Goal: Communication & Community: Share content

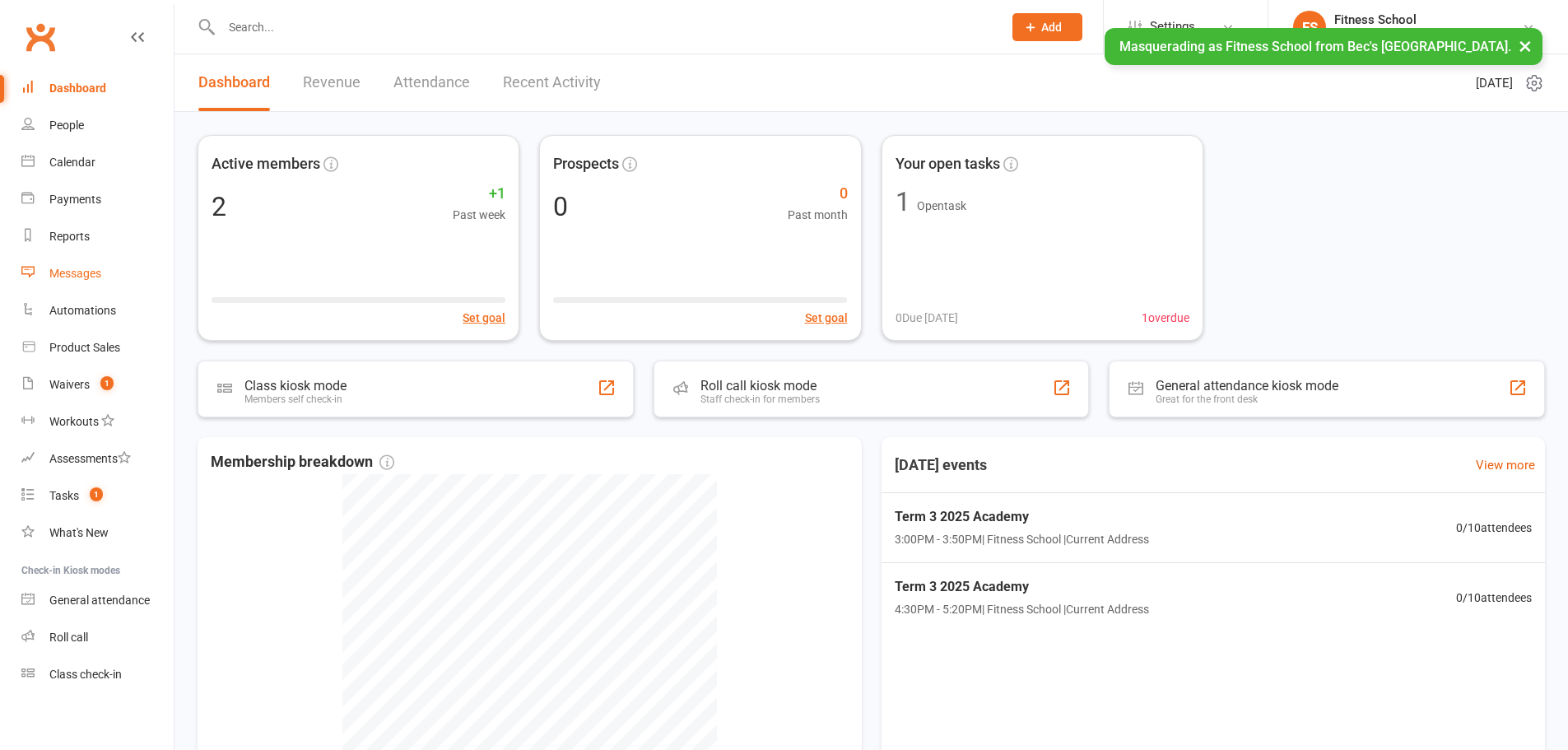
click at [73, 272] on div "Messages" at bounding box center [75, 273] width 52 height 13
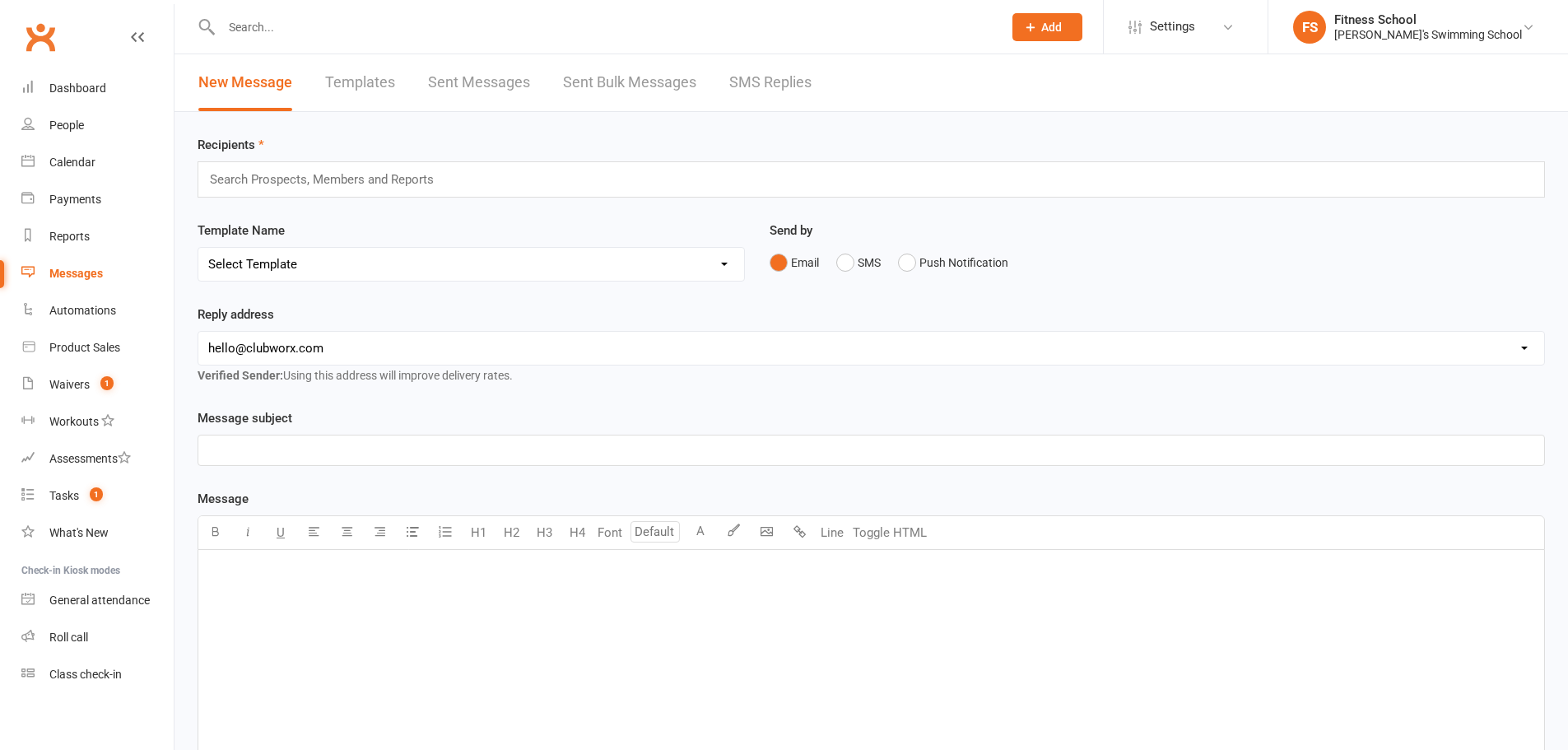
click at [307, 600] on div "﻿" at bounding box center [871, 673] width 1346 height 247
click at [621, 573] on p "General Information" at bounding box center [871, 572] width 1327 height 20
click at [455, 600] on div "General Information" at bounding box center [871, 673] width 1346 height 247
click at [445, 600] on div "General Information" at bounding box center [871, 673] width 1346 height 247
drag, startPoint x: 380, startPoint y: 595, endPoint x: 192, endPoint y: 585, distance: 188.3
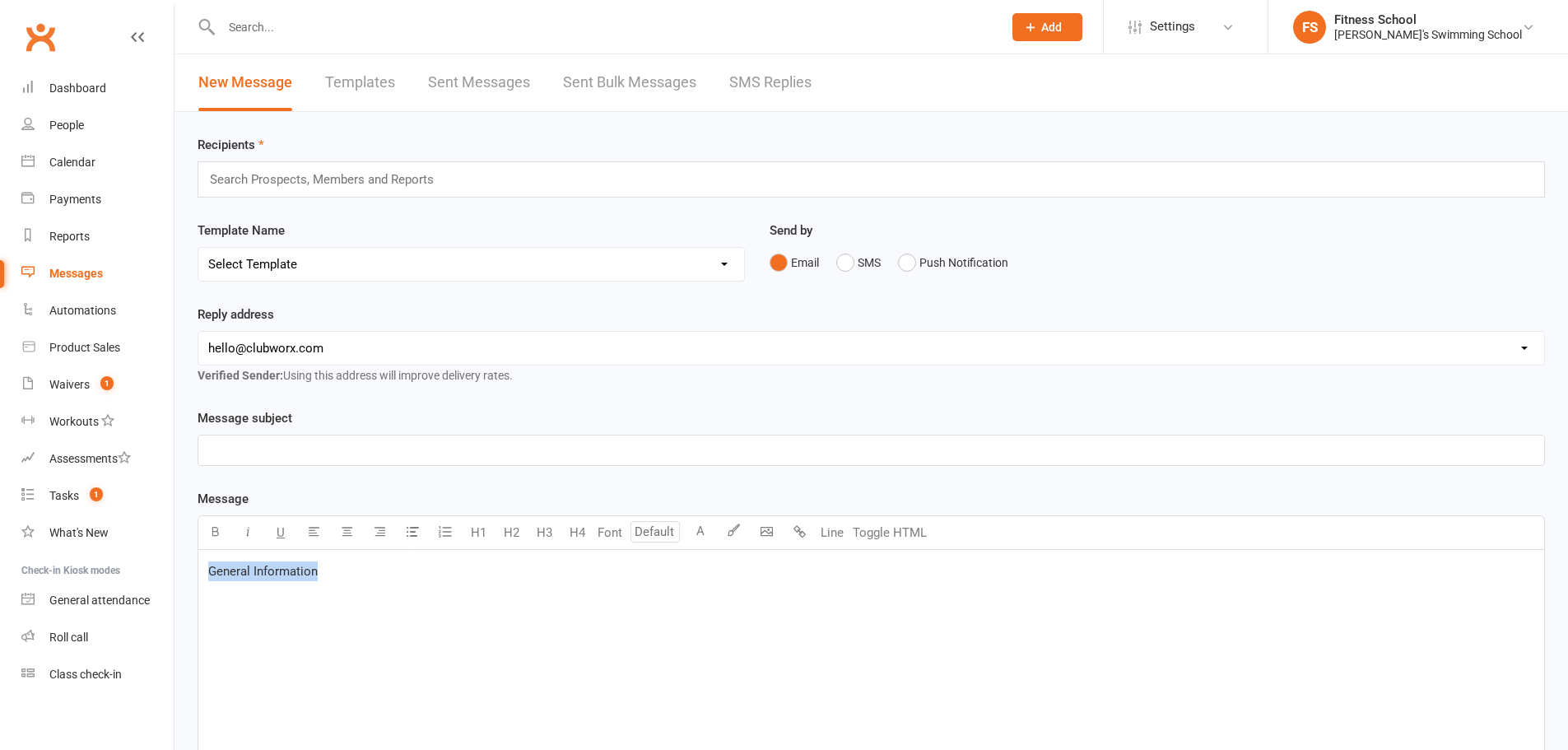
click at [192, 585] on div "Message subject ﻿ Message Font U H1 H2 H3 H4 Font A Line Toggle HTML General In…" at bounding box center [871, 663] width 1372 height 511
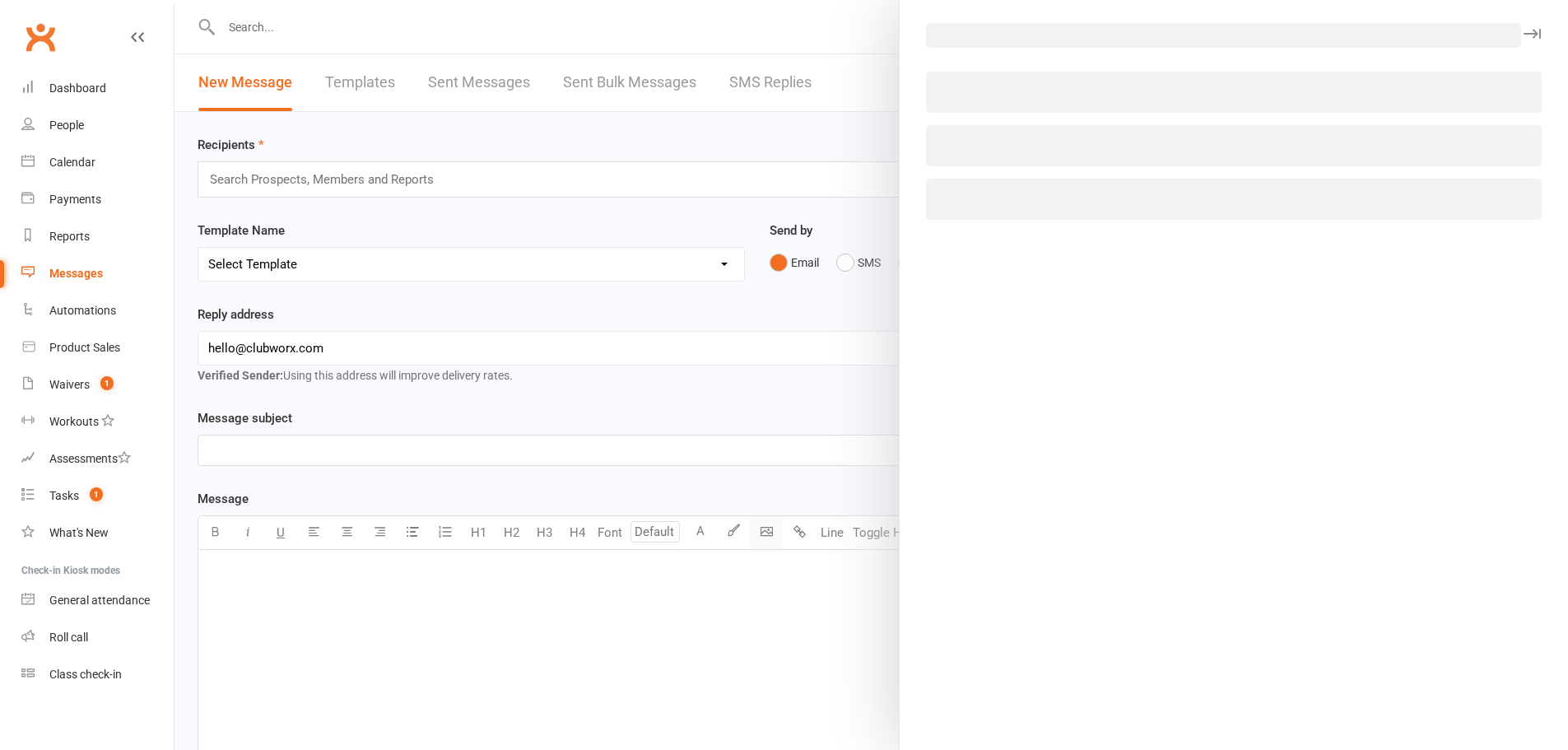
click at [759, 530] on body "Prospect Member Non-attending contact Class / event Appointment Task Membership…" at bounding box center [784, 512] width 1568 height 1016
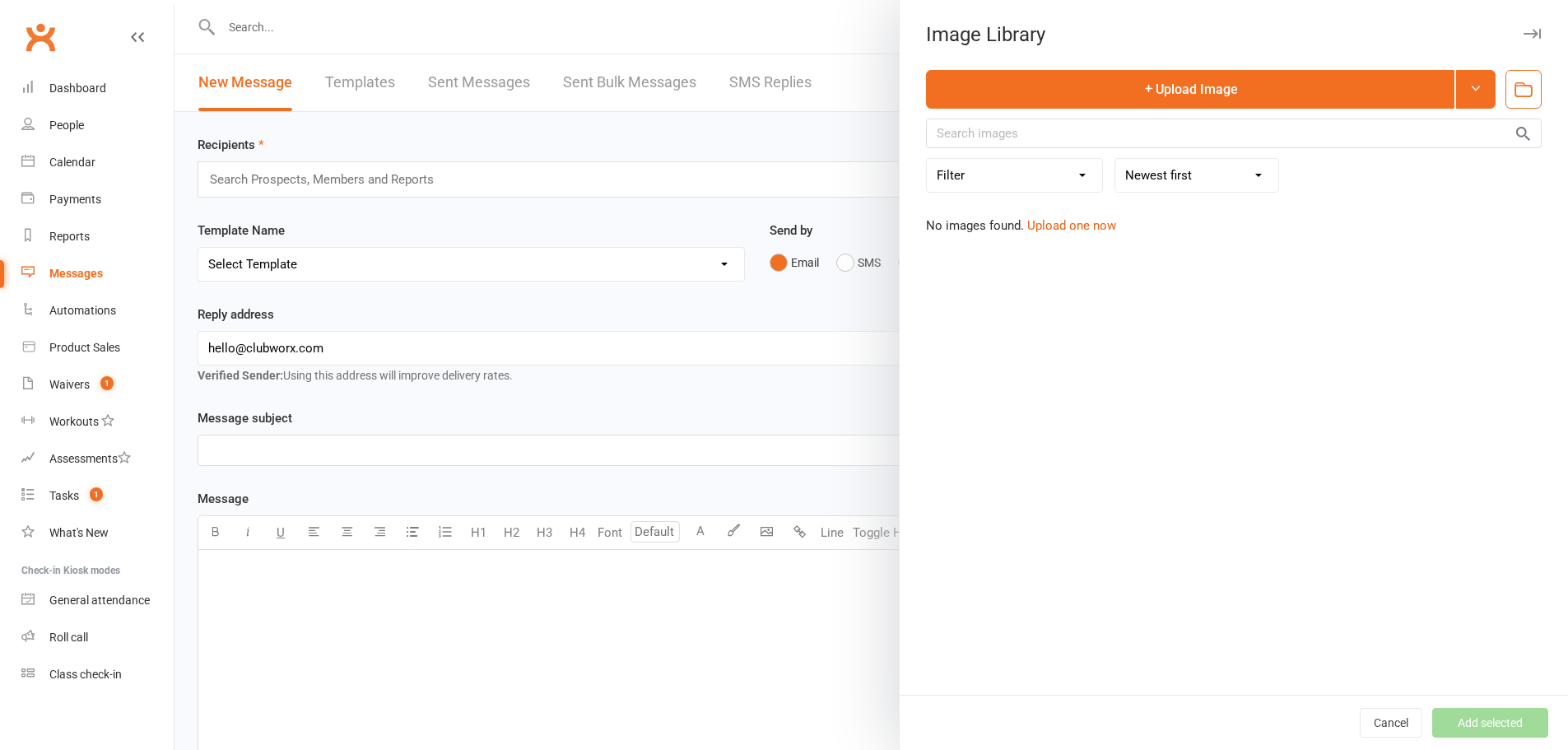
click at [746, 297] on div at bounding box center [871, 375] width 1394 height 750
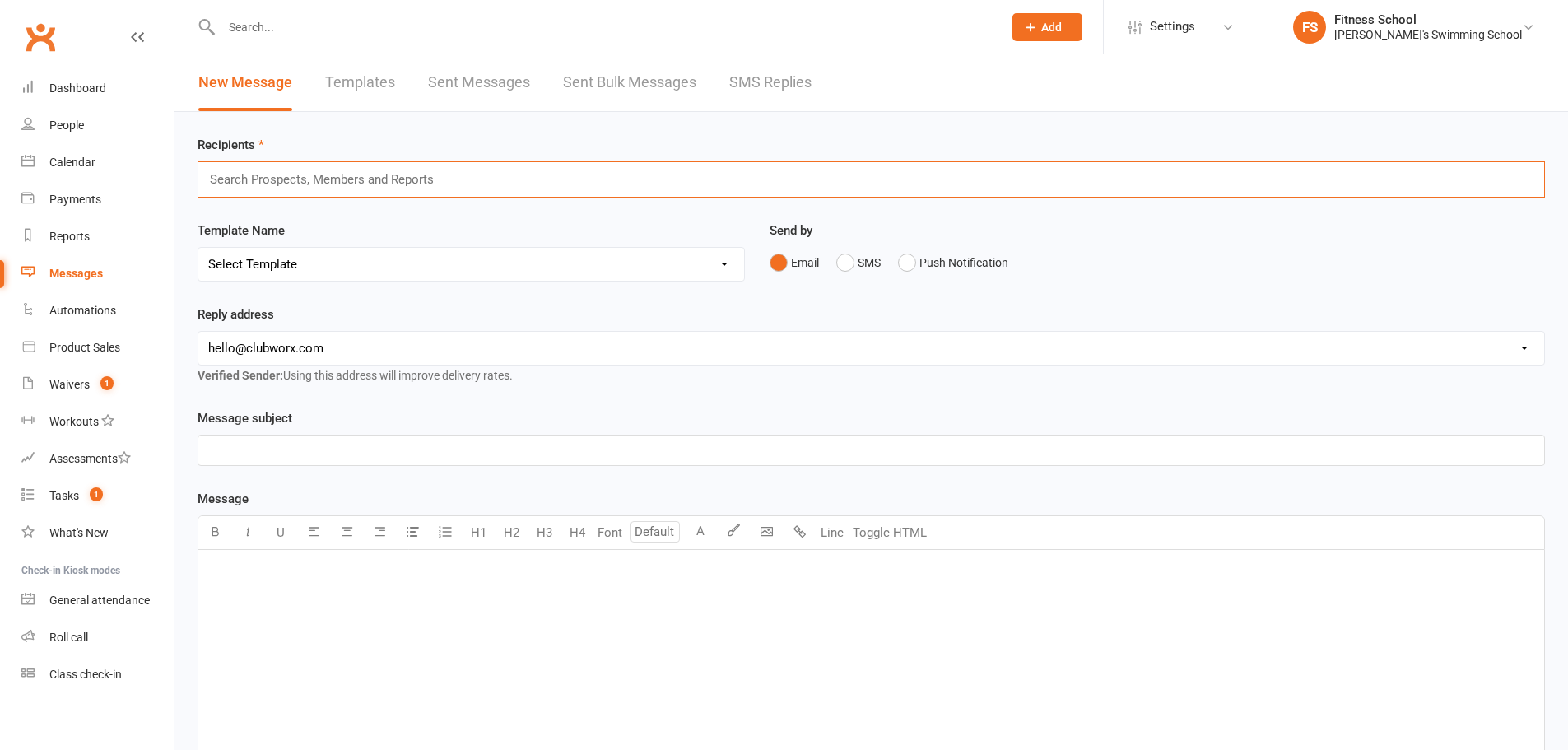
click at [309, 184] on input "text" at bounding box center [329, 179] width 241 height 22
click at [307, 174] on input "text" at bounding box center [329, 179] width 241 height 22
click at [186, 175] on div "Recipients bec bec Template Name Select Template [SMS] [Default template - revi…" at bounding box center [871, 565] width 1394 height 907
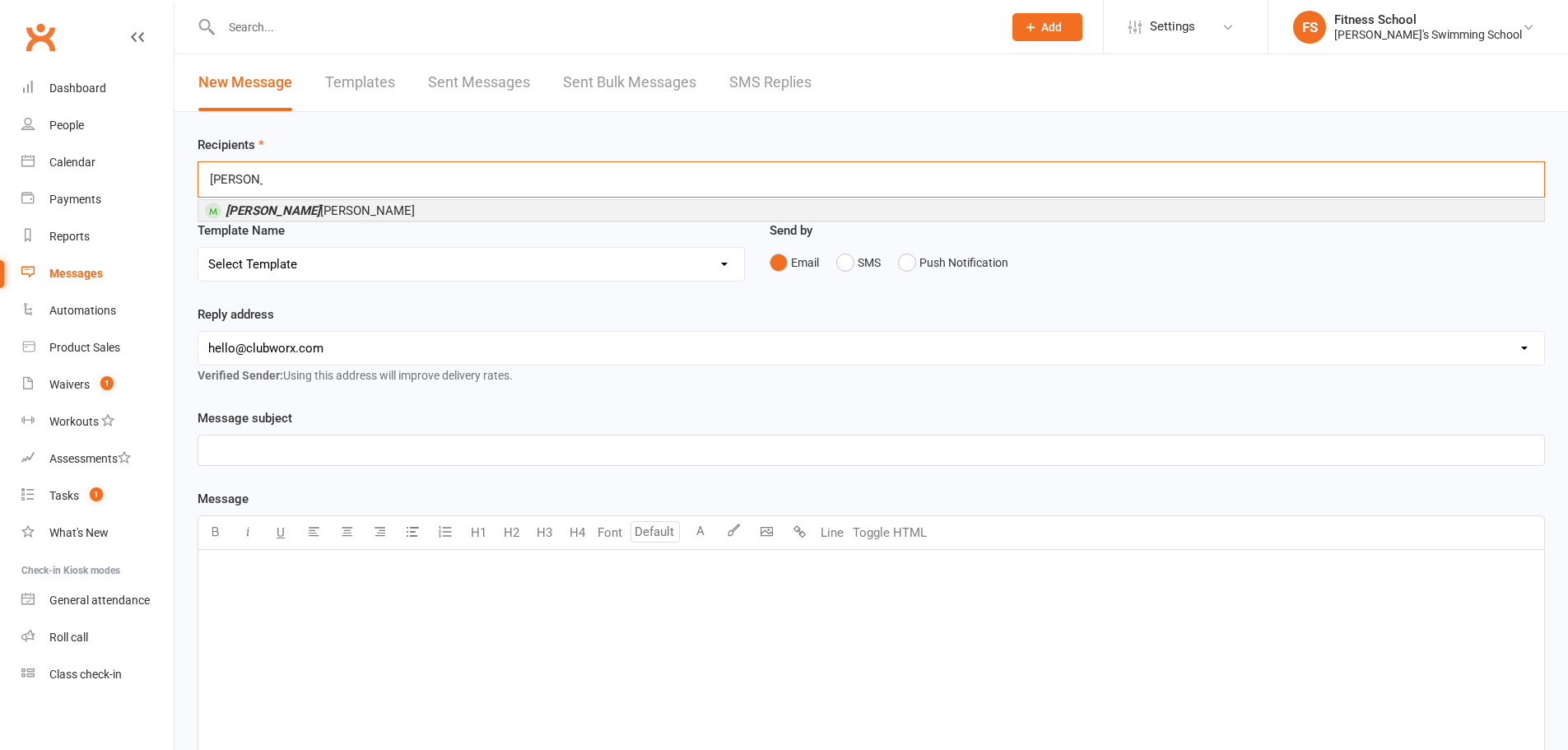
type input "[PERSON_NAME]"
click at [250, 211] on em "[PERSON_NAME]" at bounding box center [273, 210] width 95 height 15
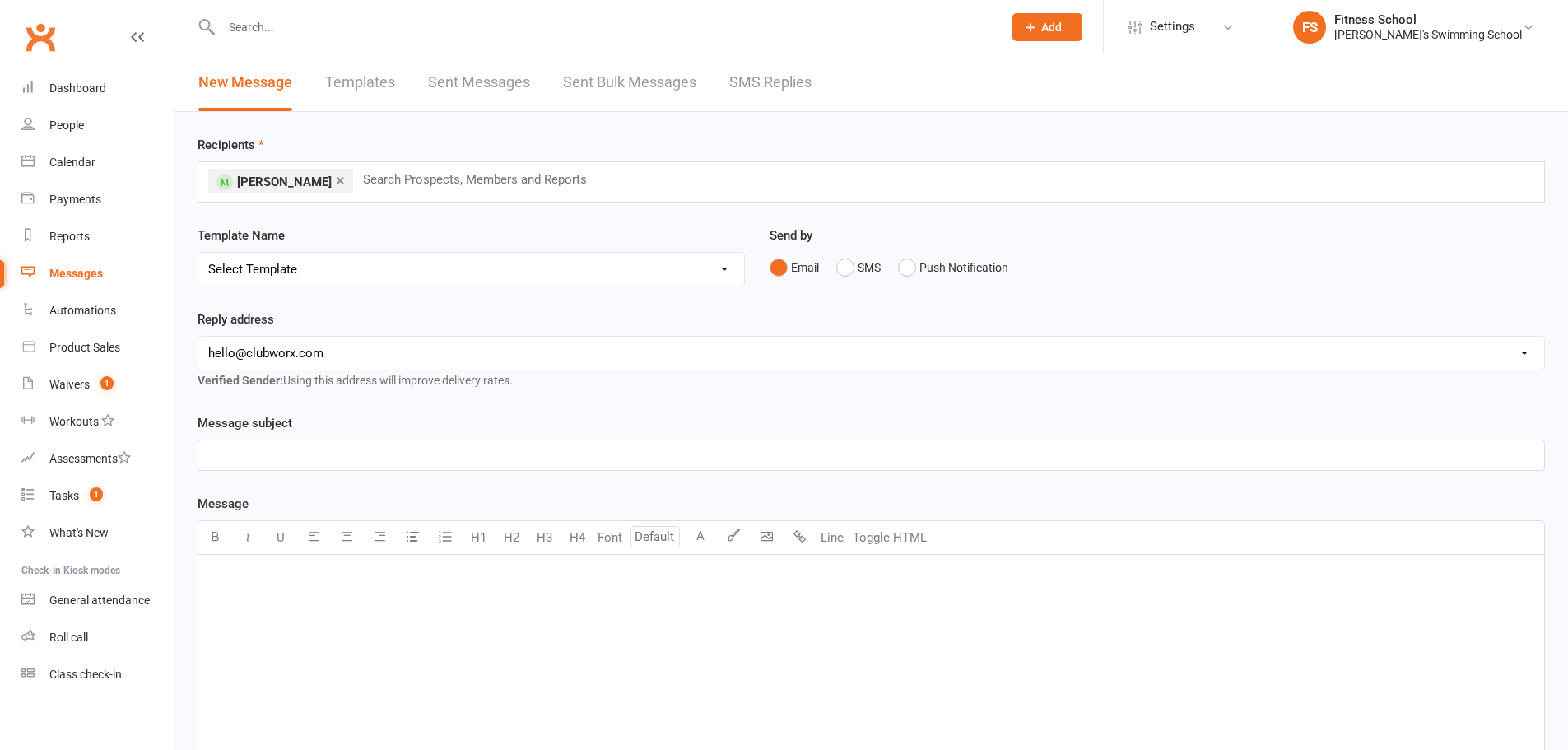
click at [285, 269] on select "Select Template [SMS] [Default template - review before using] Appointment remi…" at bounding box center [471, 269] width 545 height 33
select select "5"
click at [199, 253] on select "Select Template [SMS] [Default template - review before using] Appointment remi…" at bounding box center [471, 269] width 545 height 33
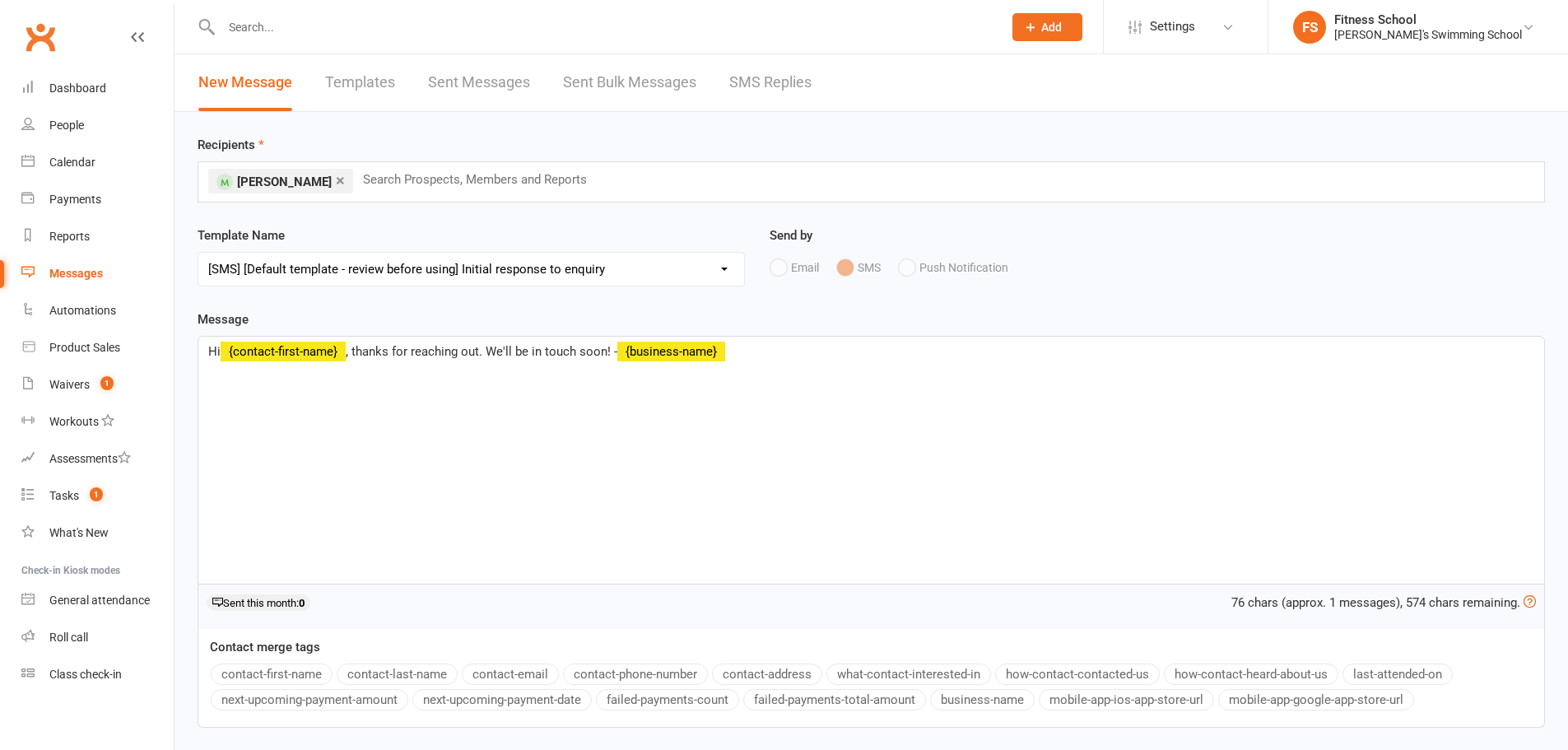
click at [785, 352] on p "Hi ﻿ {contact-first-name} , thanks for reaching out. We'll be in touch soon! - …" at bounding box center [871, 351] width 1327 height 20
click at [669, 430] on p "﻿" at bounding box center [871, 431] width 1327 height 20
